Goal: Find specific page/section: Find specific page/section

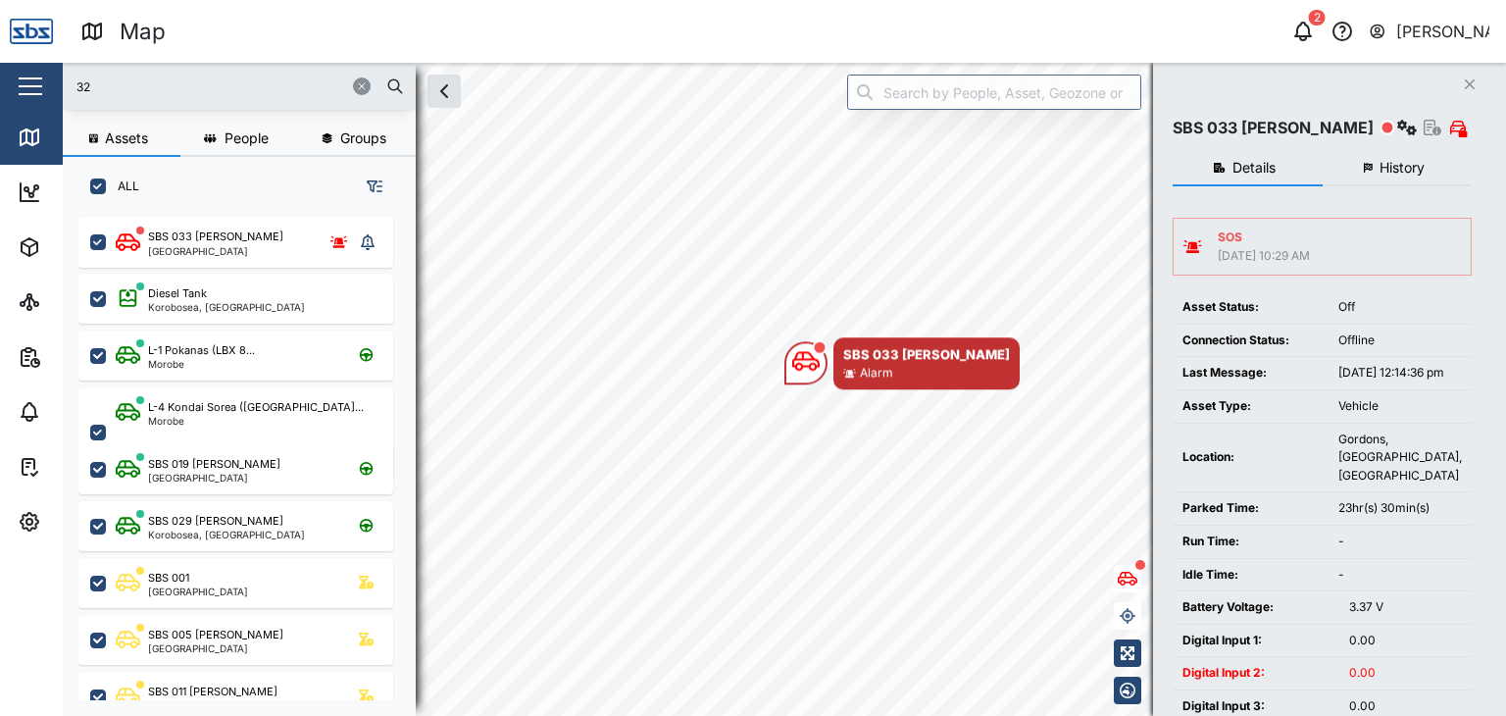
scroll to position [474, 306]
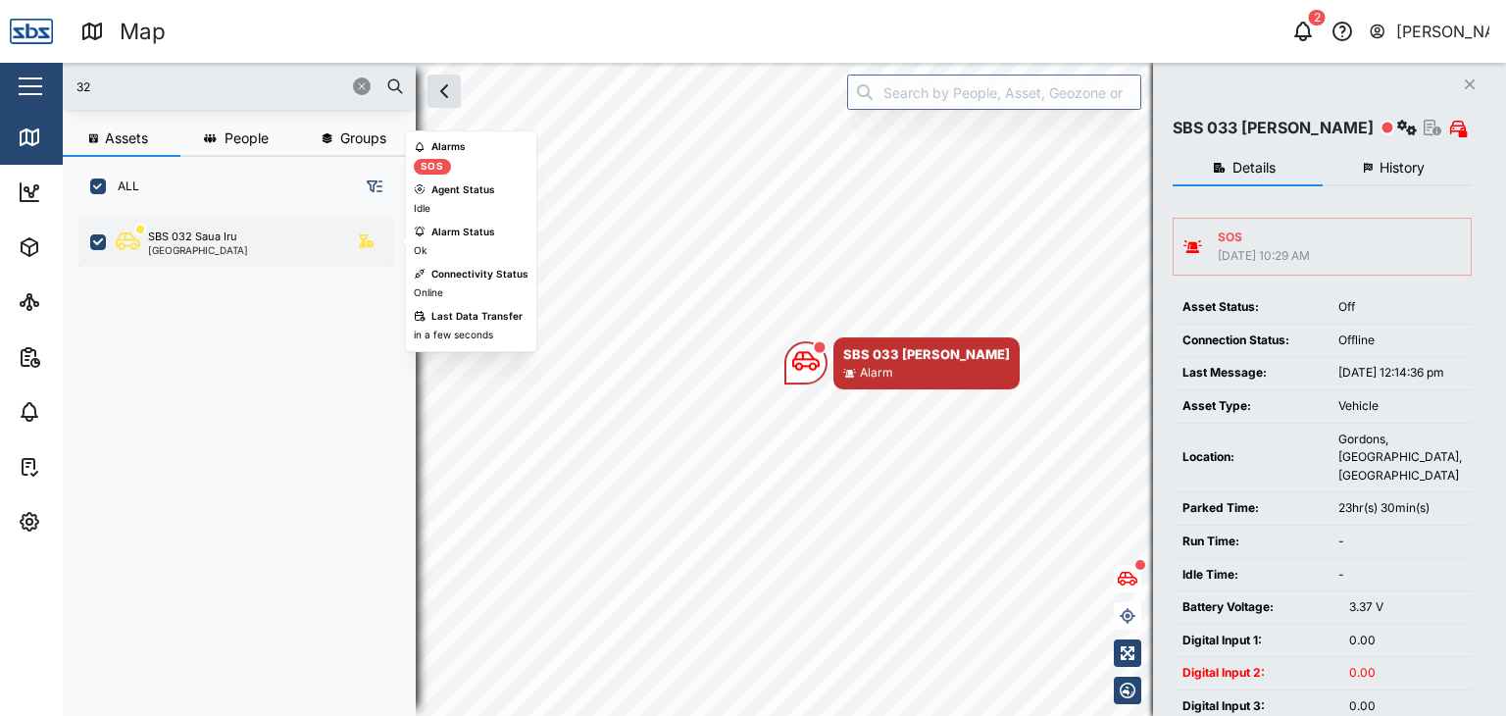
click at [241, 252] on div "SBS 032 Saua Iru [GEOGRAPHIC_DATA]" at bounding box center [249, 241] width 266 height 26
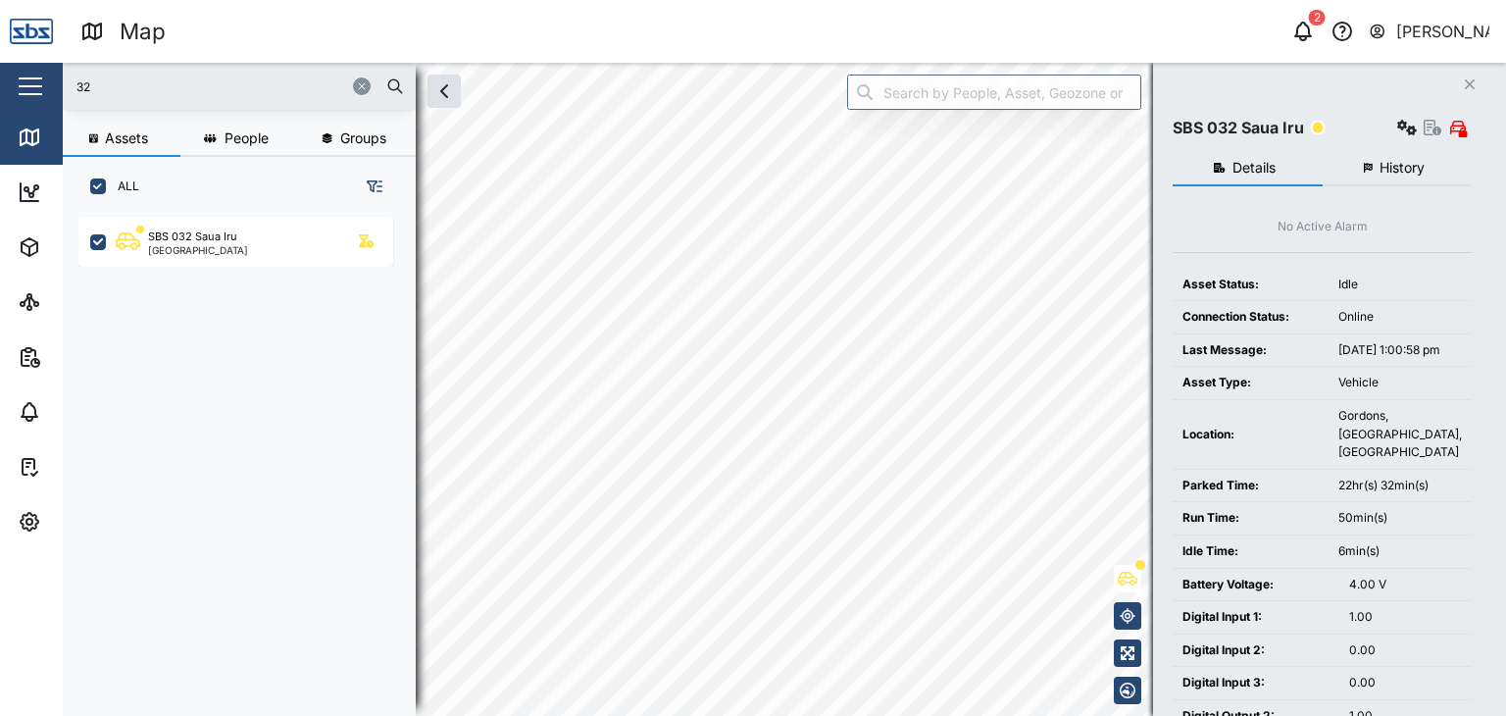
click at [399, 56] on div "Map 2 [PERSON_NAME] Close Map Dashboard Assets ATS Camera Generator Personnel T…" at bounding box center [753, 358] width 1506 height 716
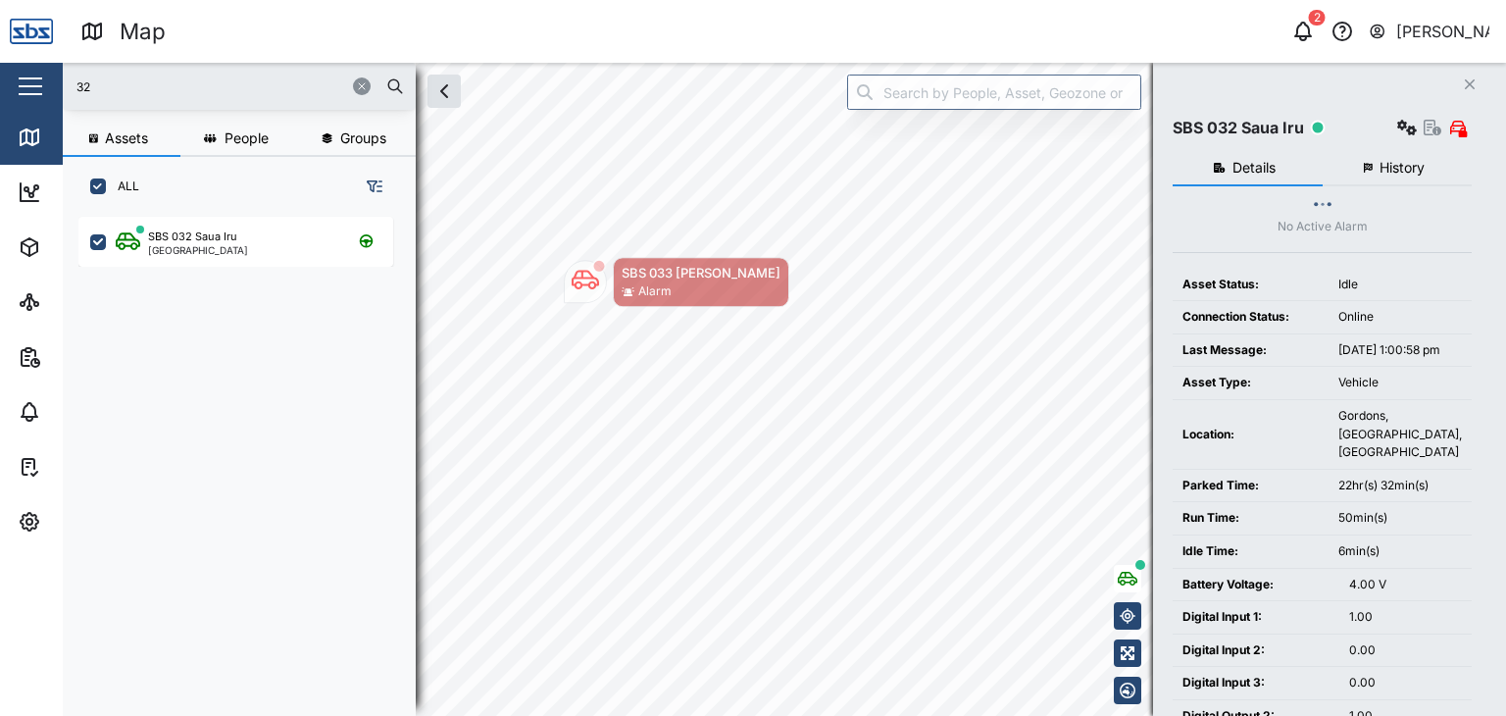
drag, startPoint x: 100, startPoint y: 81, endPoint x: 15, endPoint y: 85, distance: 85.4
click at [15, 85] on div "Map 2 [PERSON_NAME] Close Map Dashboard Assets ATS Camera Generator Personnel T…" at bounding box center [753, 358] width 1506 height 716
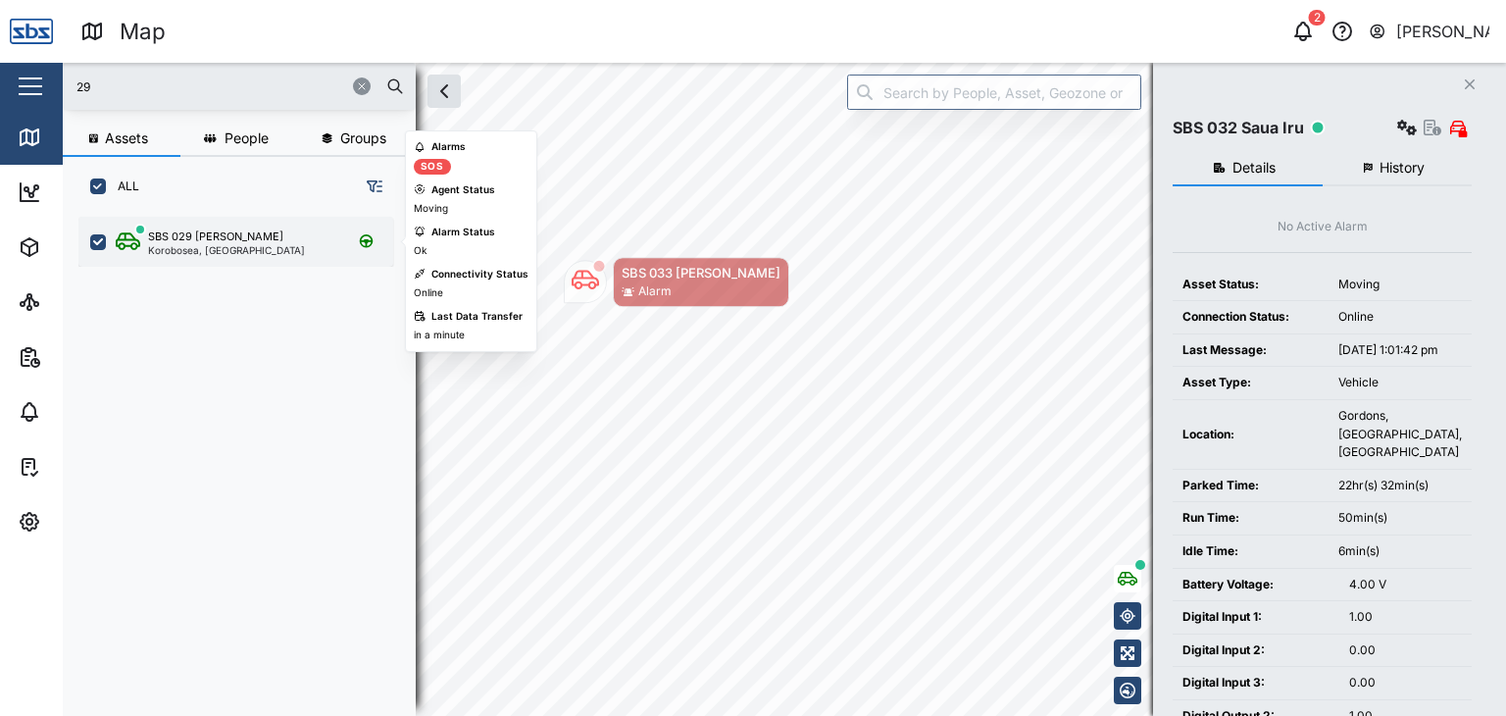
click at [182, 245] on div "Korobosea, [GEOGRAPHIC_DATA]" at bounding box center [226, 250] width 157 height 10
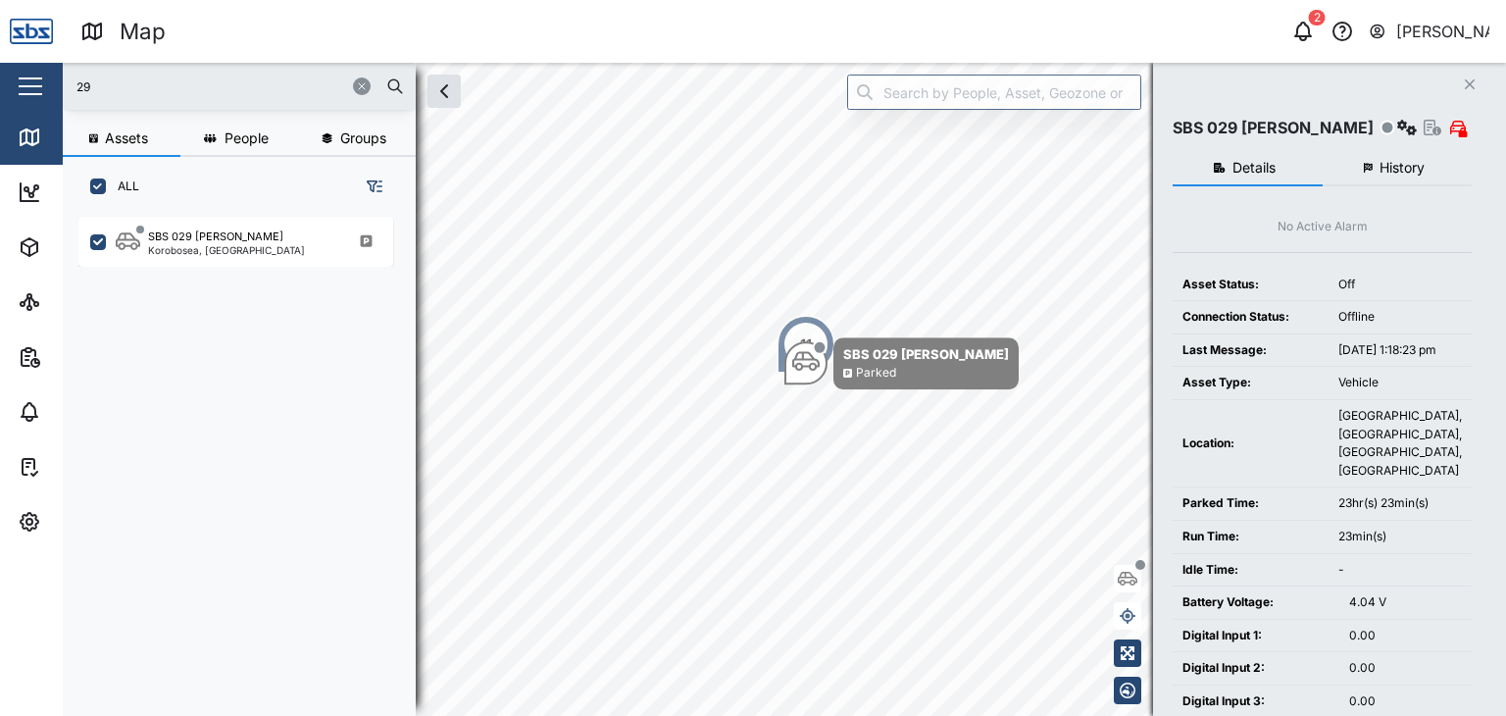
drag, startPoint x: 126, startPoint y: 85, endPoint x: 16, endPoint y: 46, distance: 117.5
click at [16, 46] on div "Map 2 [PERSON_NAME] Close Map Dashboard Assets ATS Camera Generator Personnel T…" at bounding box center [753, 358] width 1506 height 716
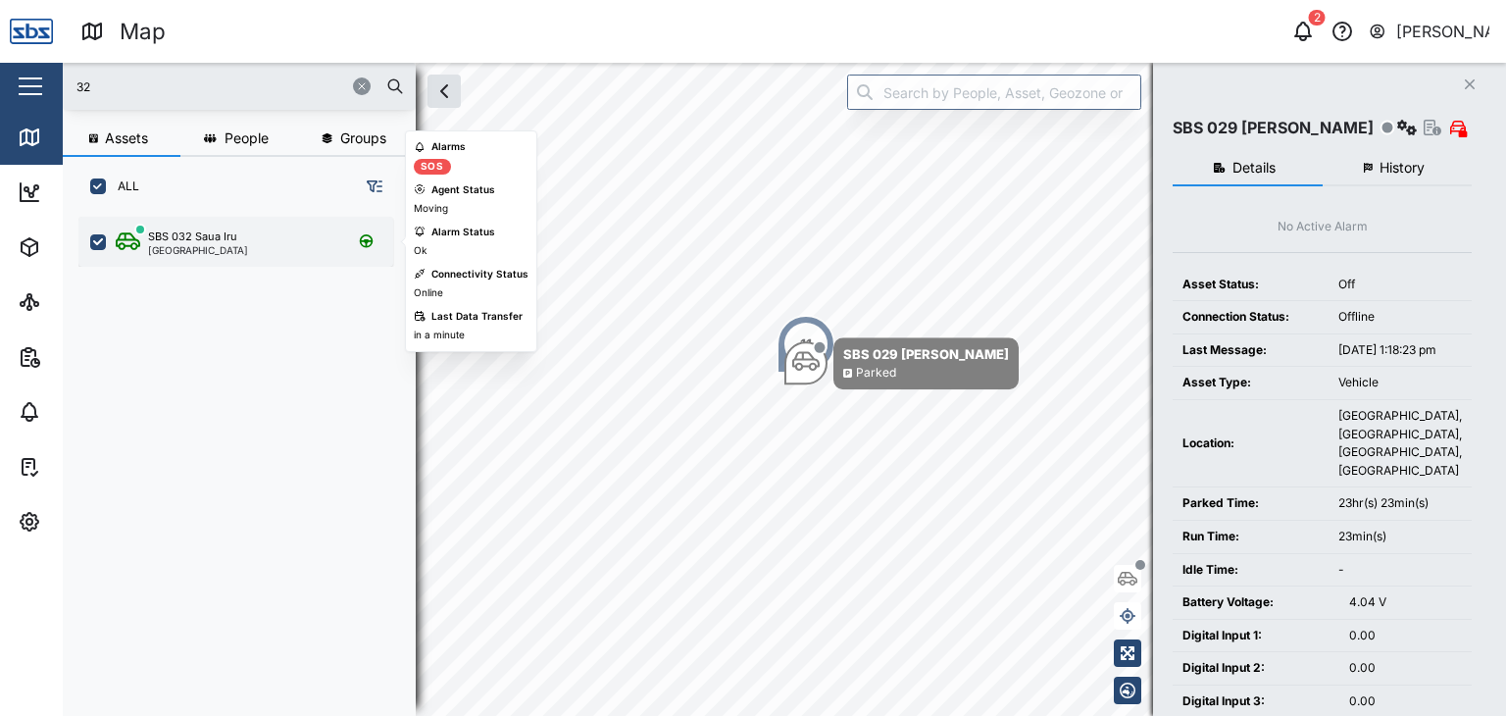
click at [196, 254] on div "[GEOGRAPHIC_DATA]" at bounding box center [198, 250] width 100 height 10
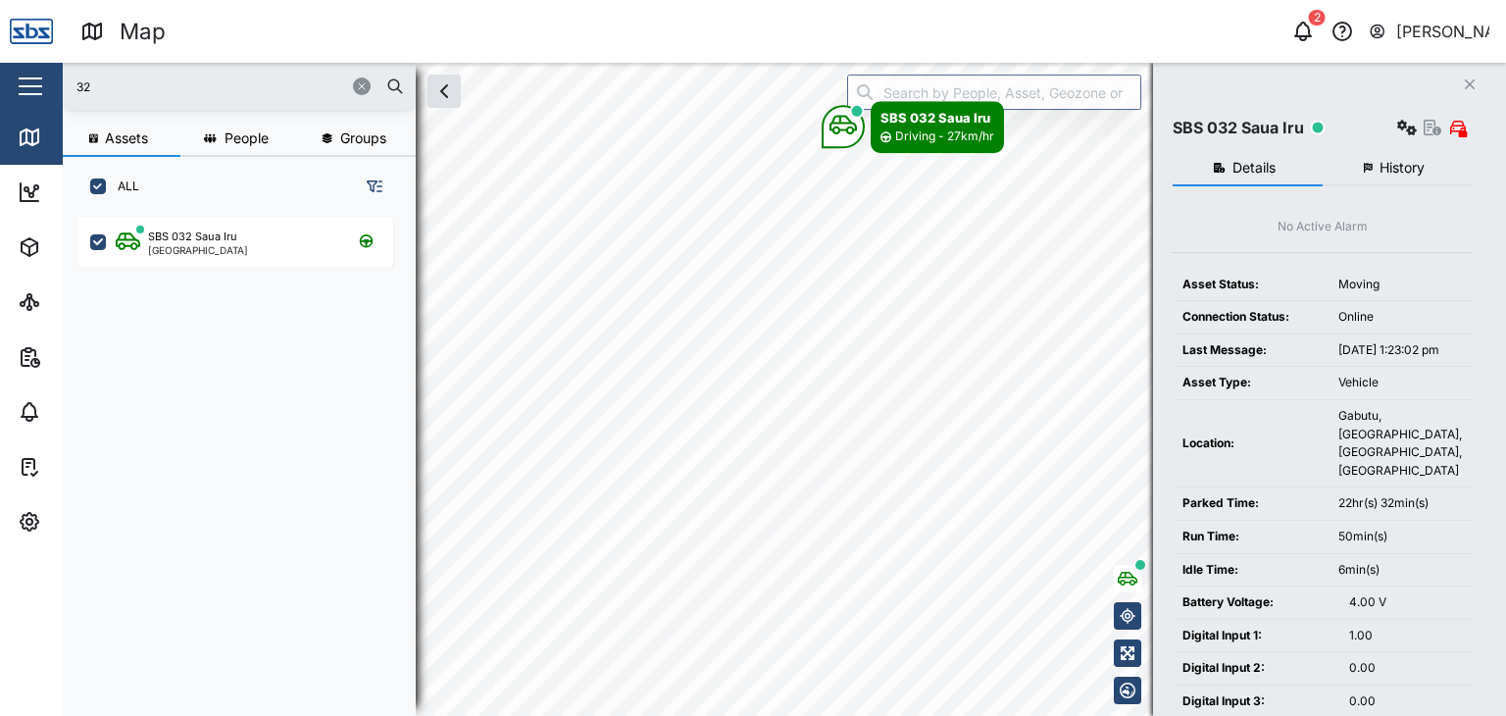
drag, startPoint x: 100, startPoint y: 83, endPoint x: 8, endPoint y: 67, distance: 93.6
click at [8, 67] on div "Map 2 [PERSON_NAME] Close Map Dashboard Assets ATS Camera Generator Personnel T…" at bounding box center [753, 358] width 1506 height 716
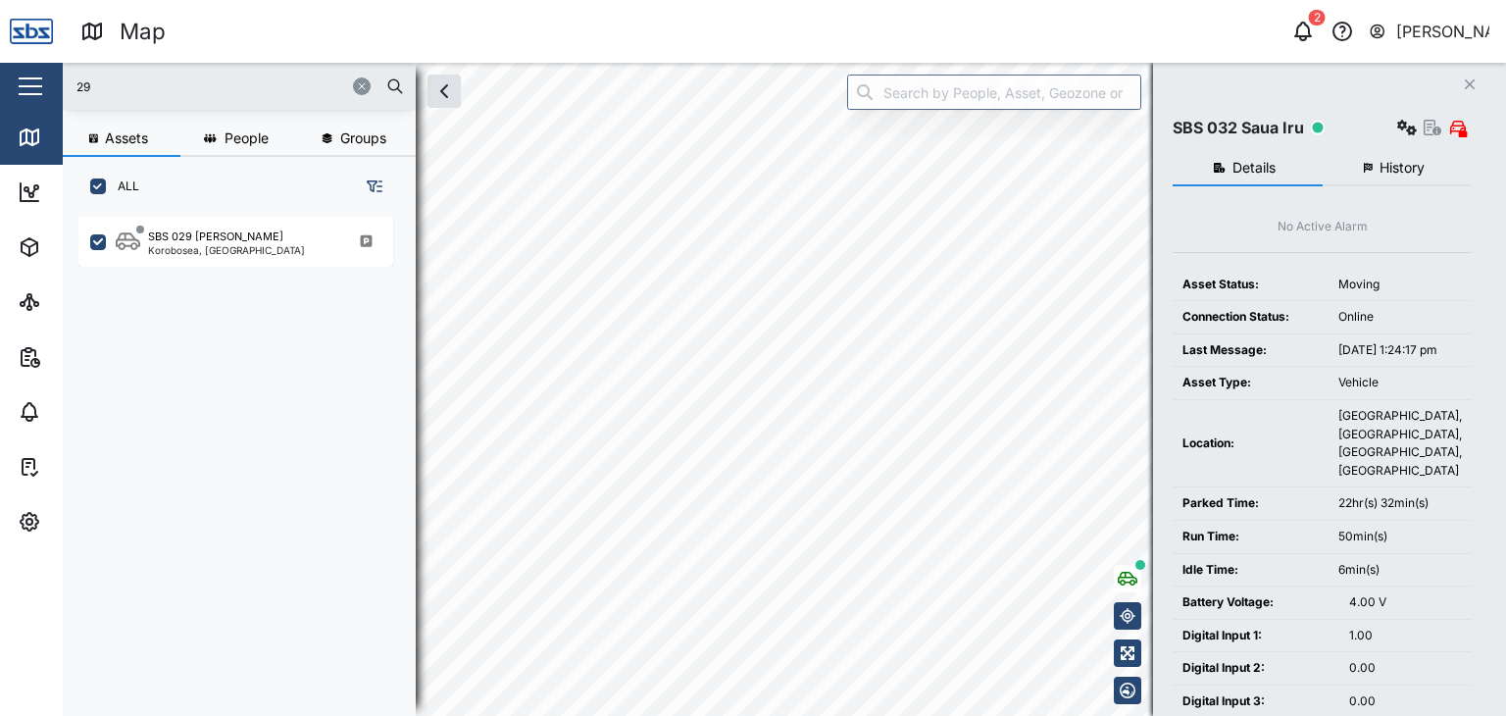
drag, startPoint x: 101, startPoint y: 75, endPoint x: 35, endPoint y: 77, distance: 65.7
click at [35, 77] on div "Map 2 [PERSON_NAME] Close Map Dashboard Assets ATS Camera Generator Personnel T…" at bounding box center [753, 358] width 1506 height 716
drag, startPoint x: 142, startPoint y: 85, endPoint x: 59, endPoint y: 75, distance: 83.9
click at [59, 75] on div "Map 2 [PERSON_NAME] Close Map Dashboard Assets ATS Camera Generator Personnel T…" at bounding box center [753, 358] width 1506 height 716
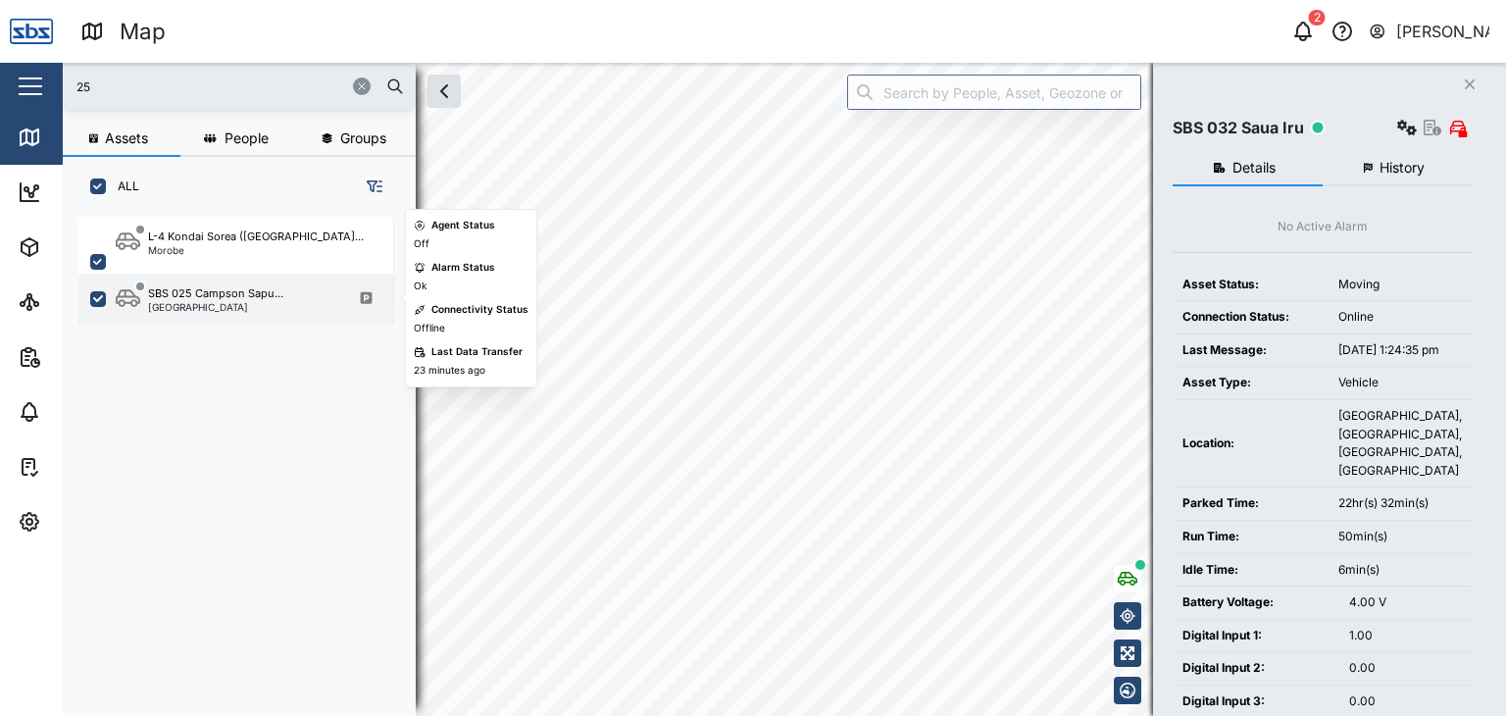
click at [225, 304] on div "[GEOGRAPHIC_DATA]" at bounding box center [215, 307] width 135 height 10
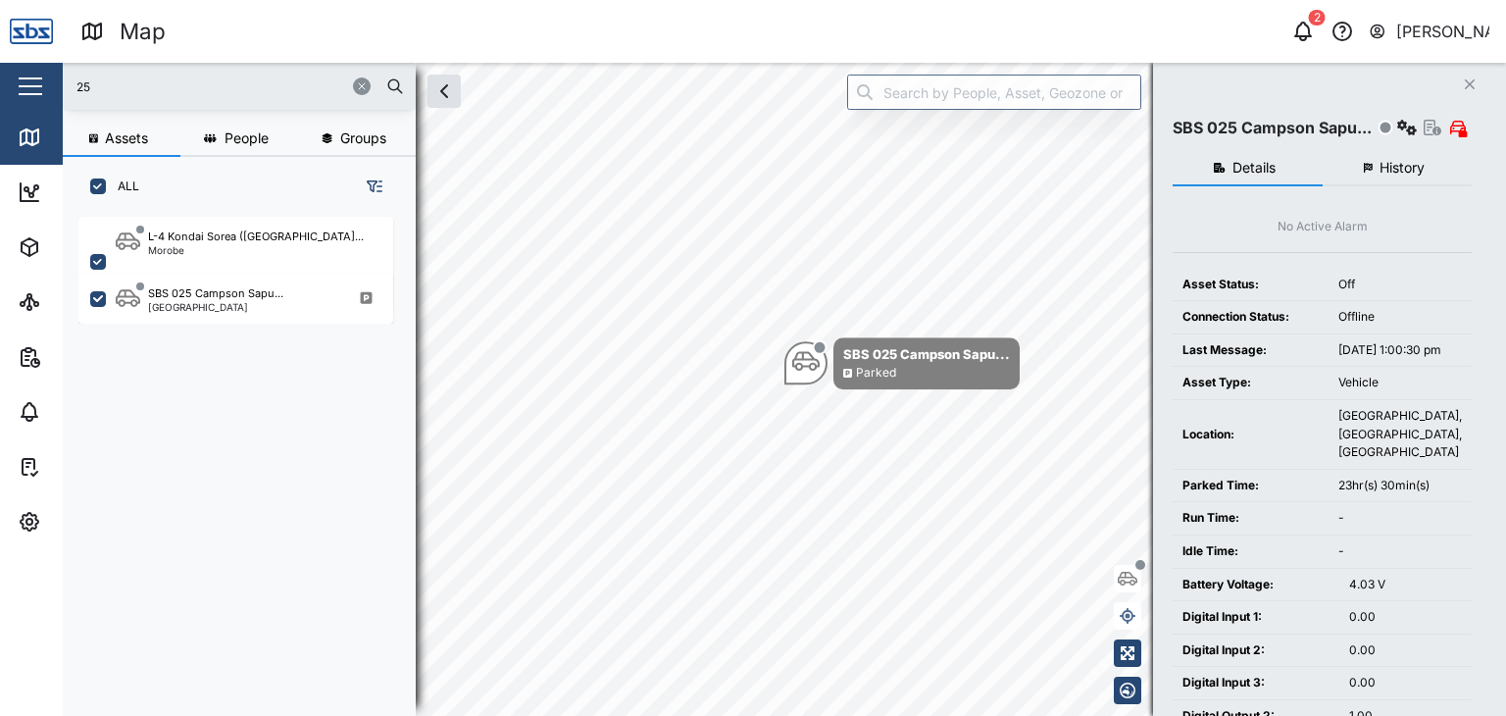
drag, startPoint x: 168, startPoint y: 97, endPoint x: 81, endPoint y: 97, distance: 86.3
click at [81, 97] on input "25" at bounding box center [239, 86] width 329 height 29
type input "2"
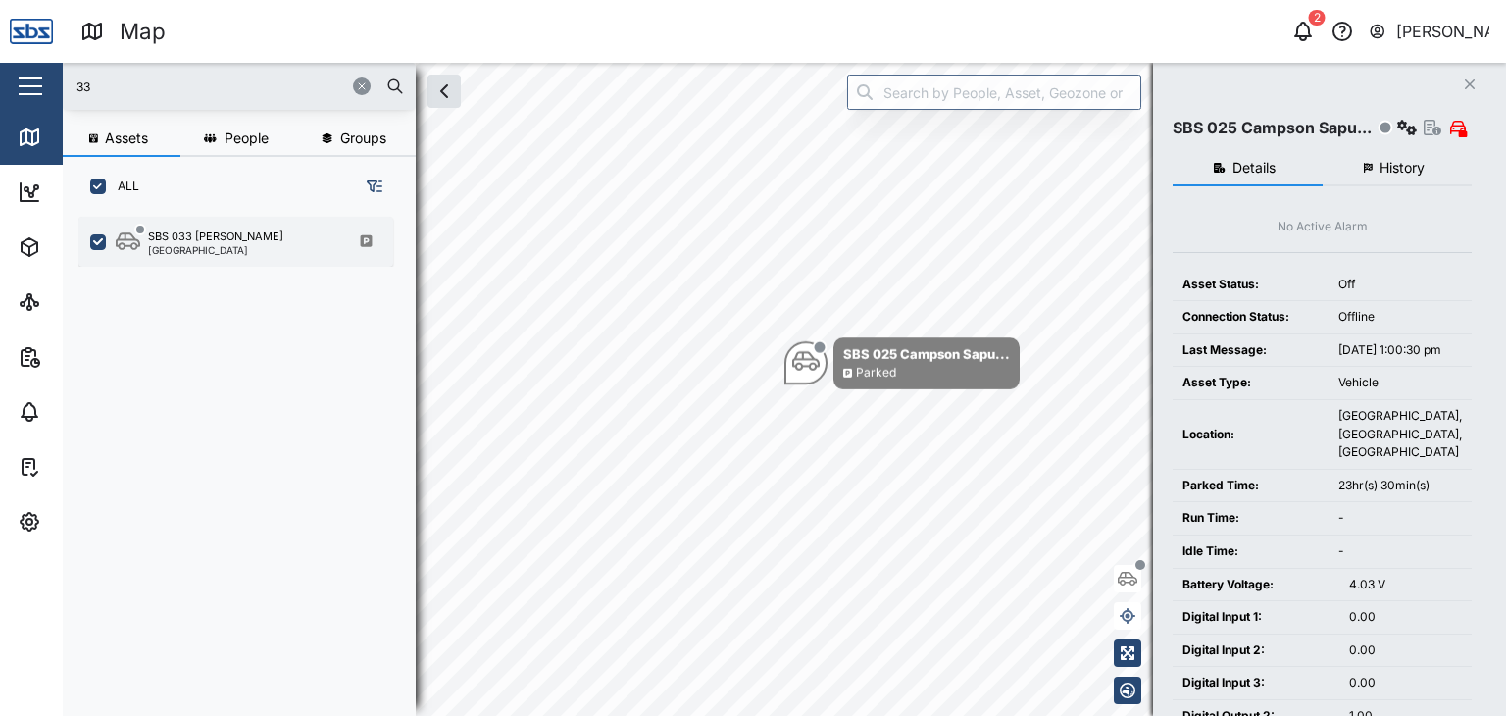
drag, startPoint x: 211, startPoint y: 276, endPoint x: 212, endPoint y: 250, distance: 26.5
click at [211, 274] on div "SBS 033 [PERSON_NAME][GEOGRAPHIC_DATA]" at bounding box center [246, 455] width 336 height 490
click at [212, 248] on div "[GEOGRAPHIC_DATA]" at bounding box center [215, 250] width 135 height 10
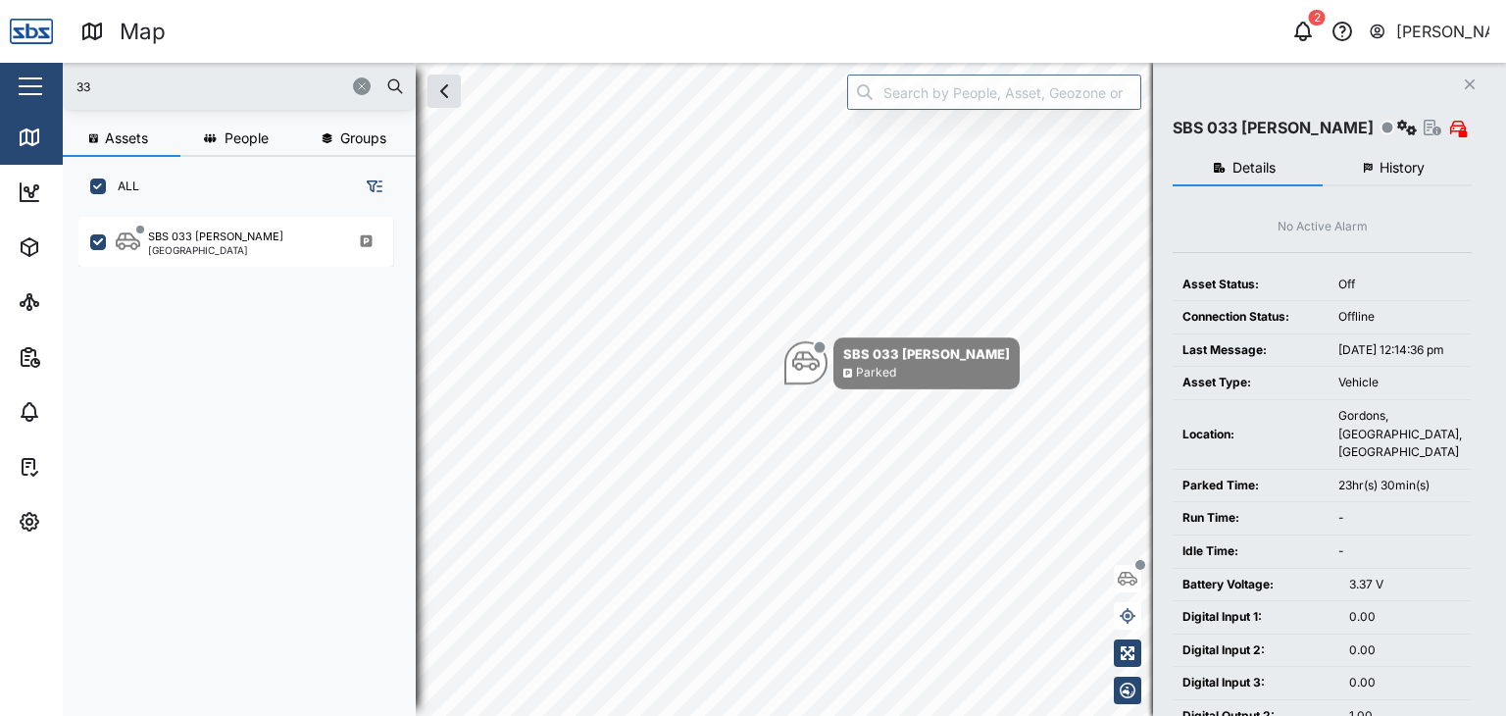
drag, startPoint x: 140, startPoint y: 95, endPoint x: 45, endPoint y: 86, distance: 95.5
click at [45, 86] on div "Map 2 [PERSON_NAME] Close Map Dashboard Assets ATS Camera Generator Personnel T…" at bounding box center [753, 358] width 1506 height 716
type input "32"
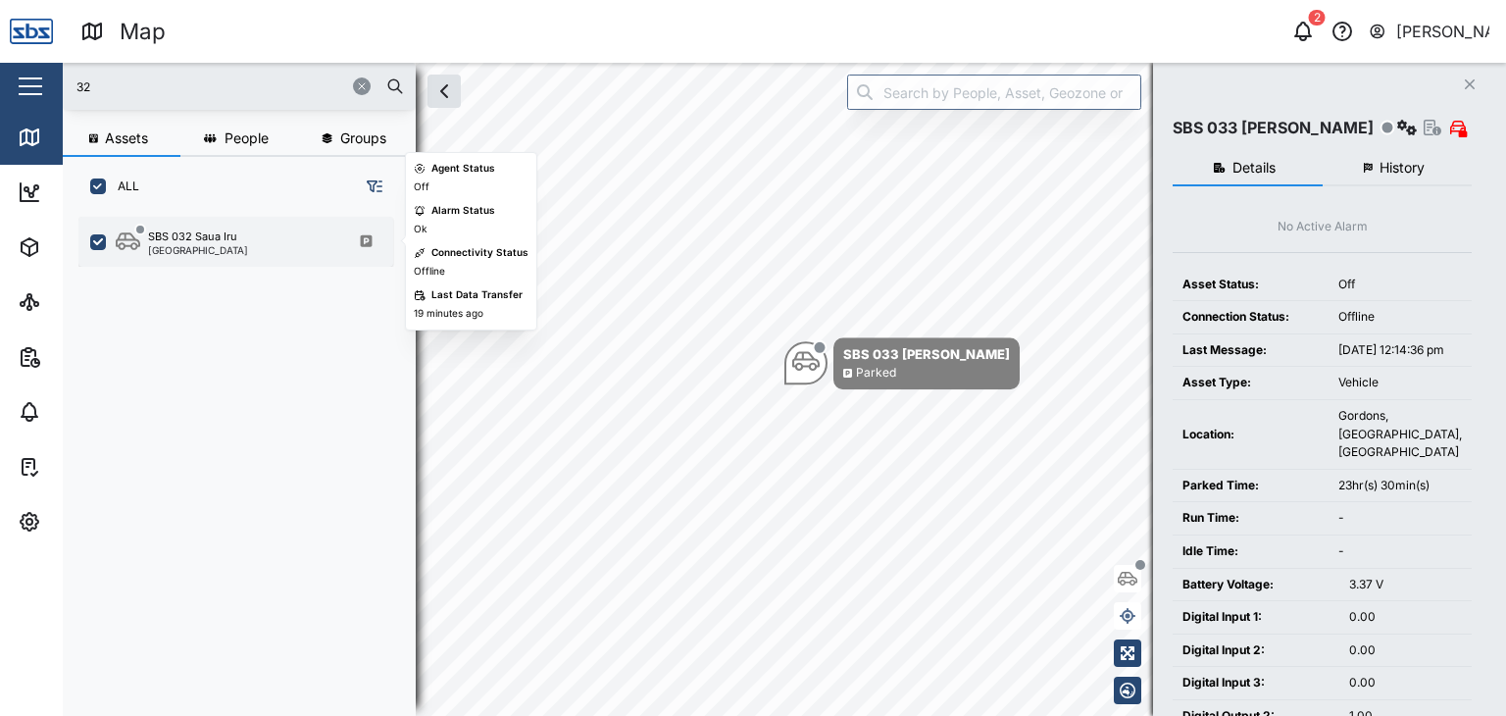
click at [198, 258] on div "SBS 032 Saua Iru [GEOGRAPHIC_DATA]" at bounding box center [235, 242] width 315 height 50
